Goal: Information Seeking & Learning: Learn about a topic

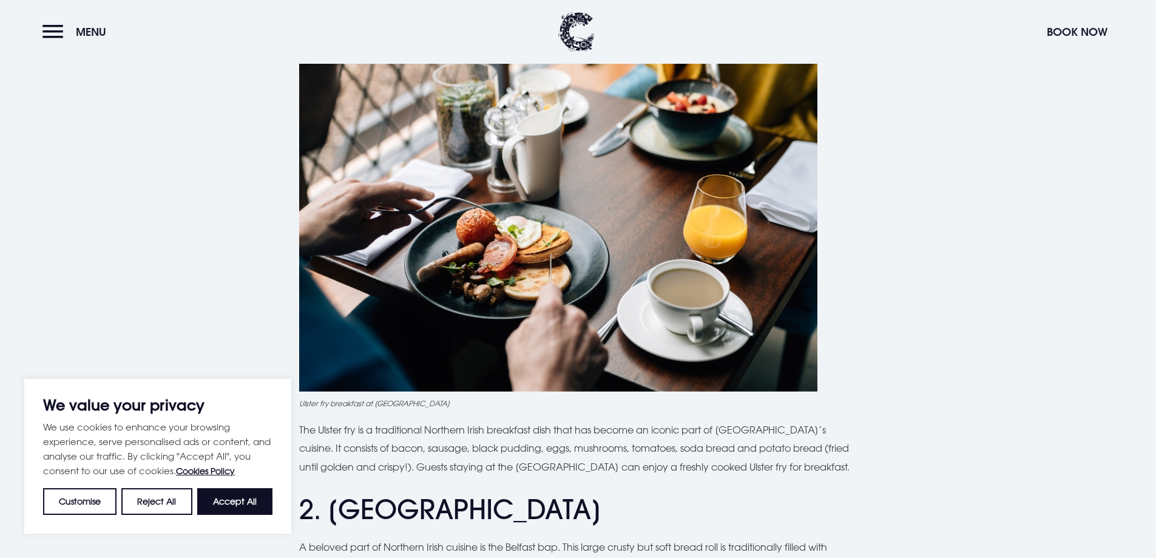
scroll to position [546, 0]
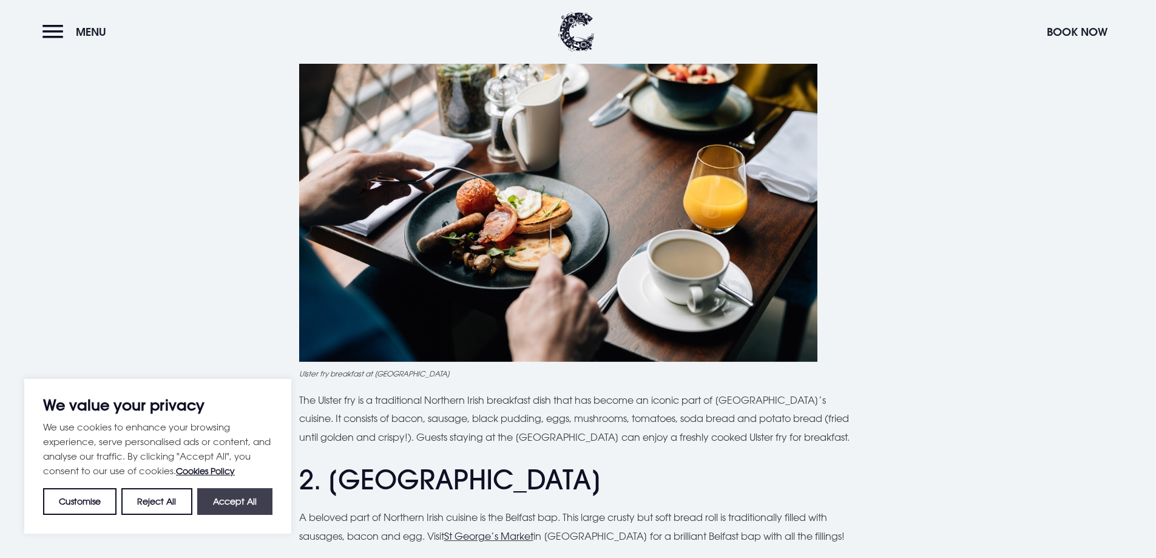
click at [245, 500] on button "Accept All" at bounding box center [234, 501] width 75 height 27
checkbox input "true"
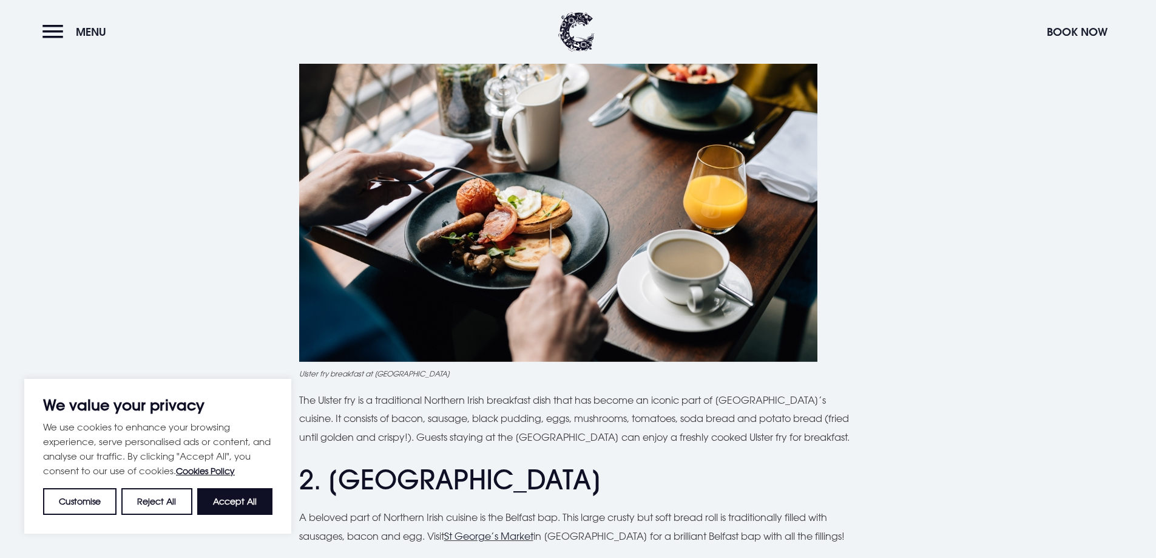
checkbox input "true"
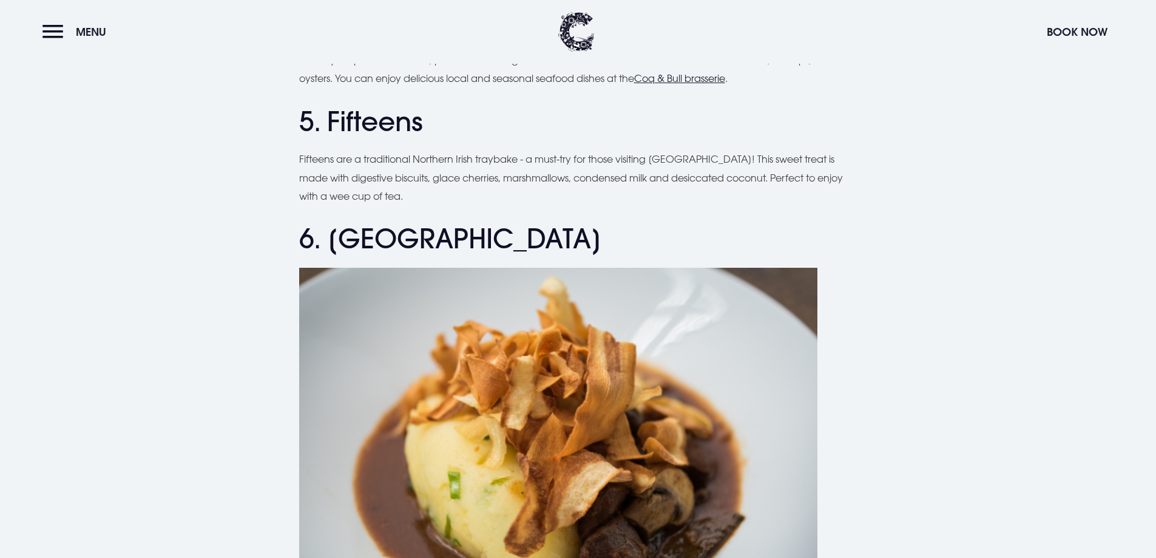
scroll to position [1517, 0]
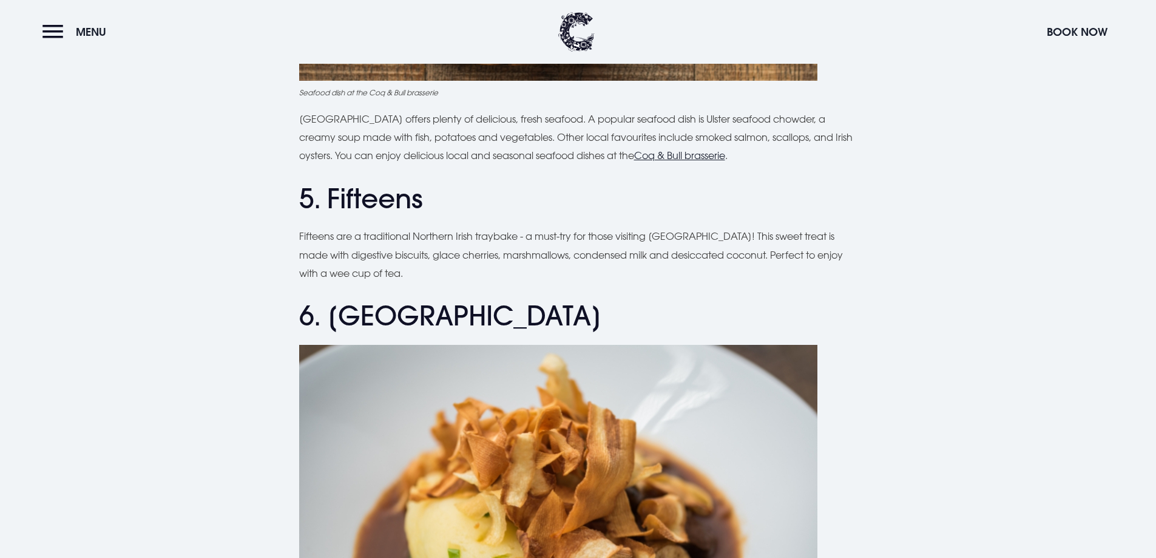
drag, startPoint x: 554, startPoint y: 92, endPoint x: 488, endPoint y: 242, distance: 163.6
click at [488, 242] on p "Fifteens are a traditional Northern Irish traybake - a must-try for those visit…" at bounding box center [578, 254] width 558 height 55
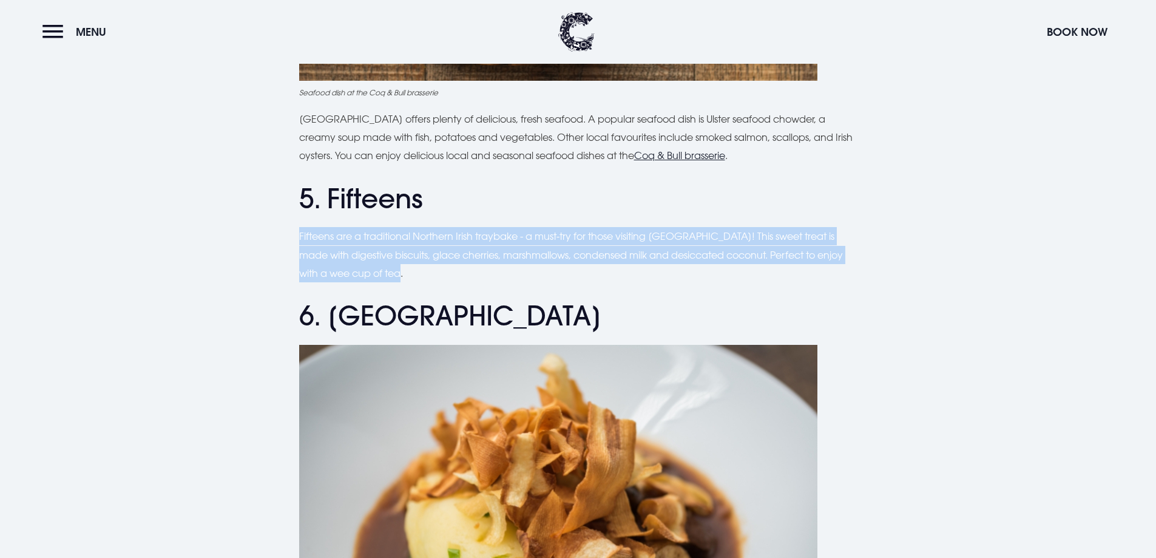
drag, startPoint x: 299, startPoint y: 230, endPoint x: 390, endPoint y: 276, distance: 102.3
click at [390, 276] on p "Fifteens are a traditional Northern Irish traybake - a must-try for those visit…" at bounding box center [578, 254] width 558 height 55
copy p "Fifteens are a traditional Northern Irish traybake - a must-try for those visit…"
